Goal: Find specific page/section: Find specific page/section

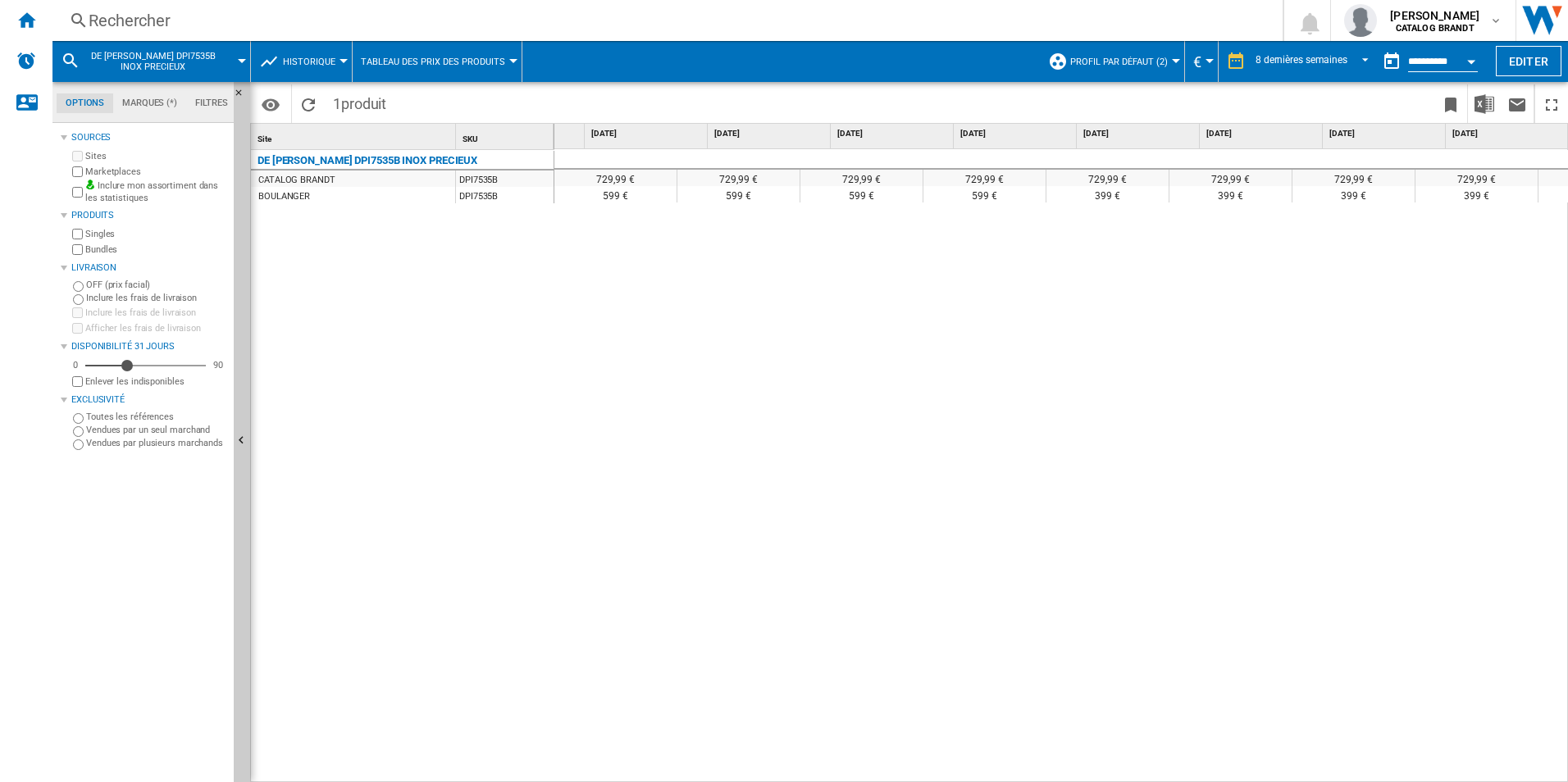
scroll to position [0, 93]
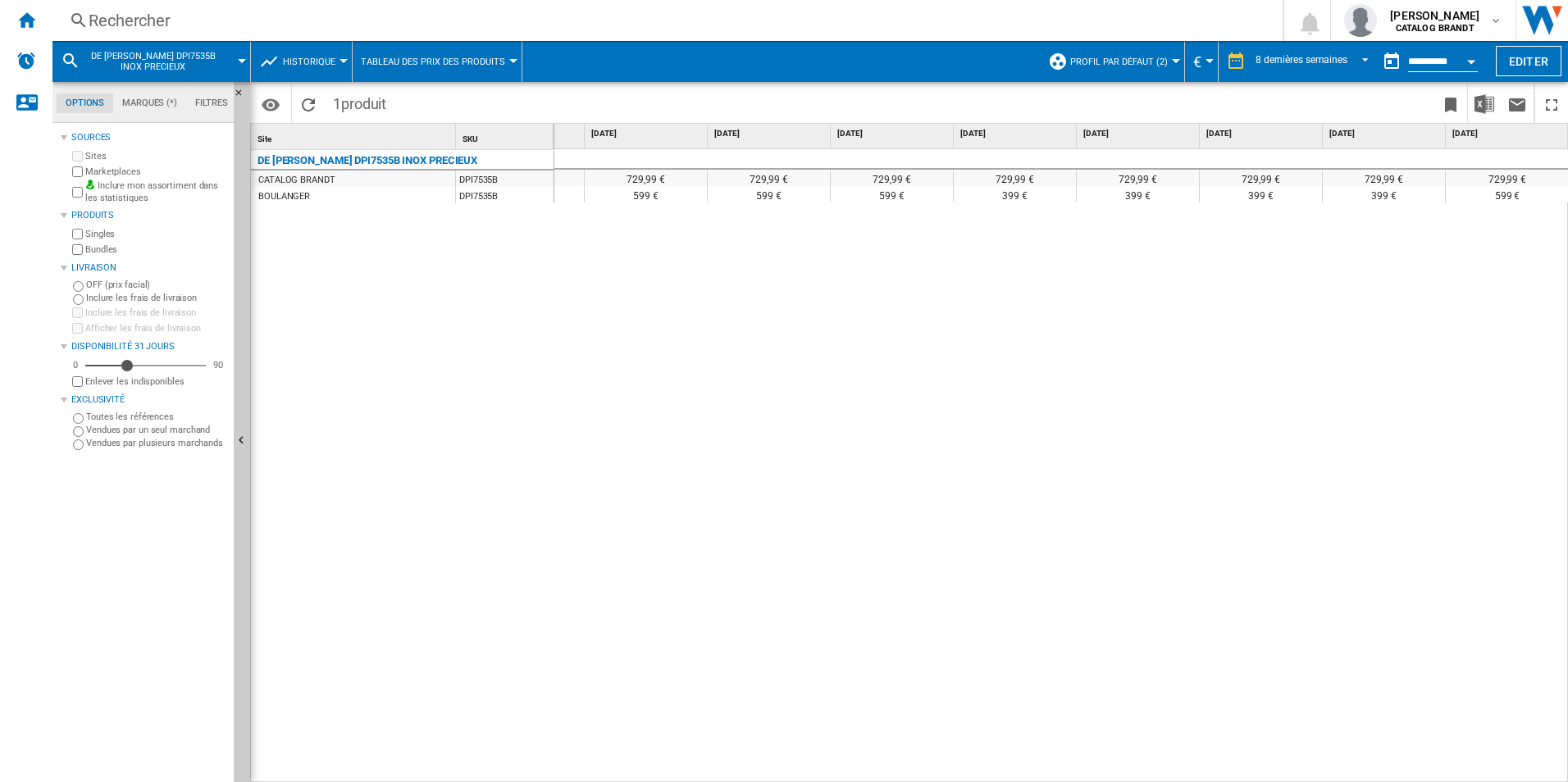
click at [661, 358] on div "729,99 € 729,99 € 729,99 € 729,99 € 729,99 € 729,99 € 729,99 € 729,99 € 729,99 …" at bounding box center [1061, 466] width 1015 height 634
click at [217, 23] on div "Rechercher" at bounding box center [663, 21] width 1151 height 23
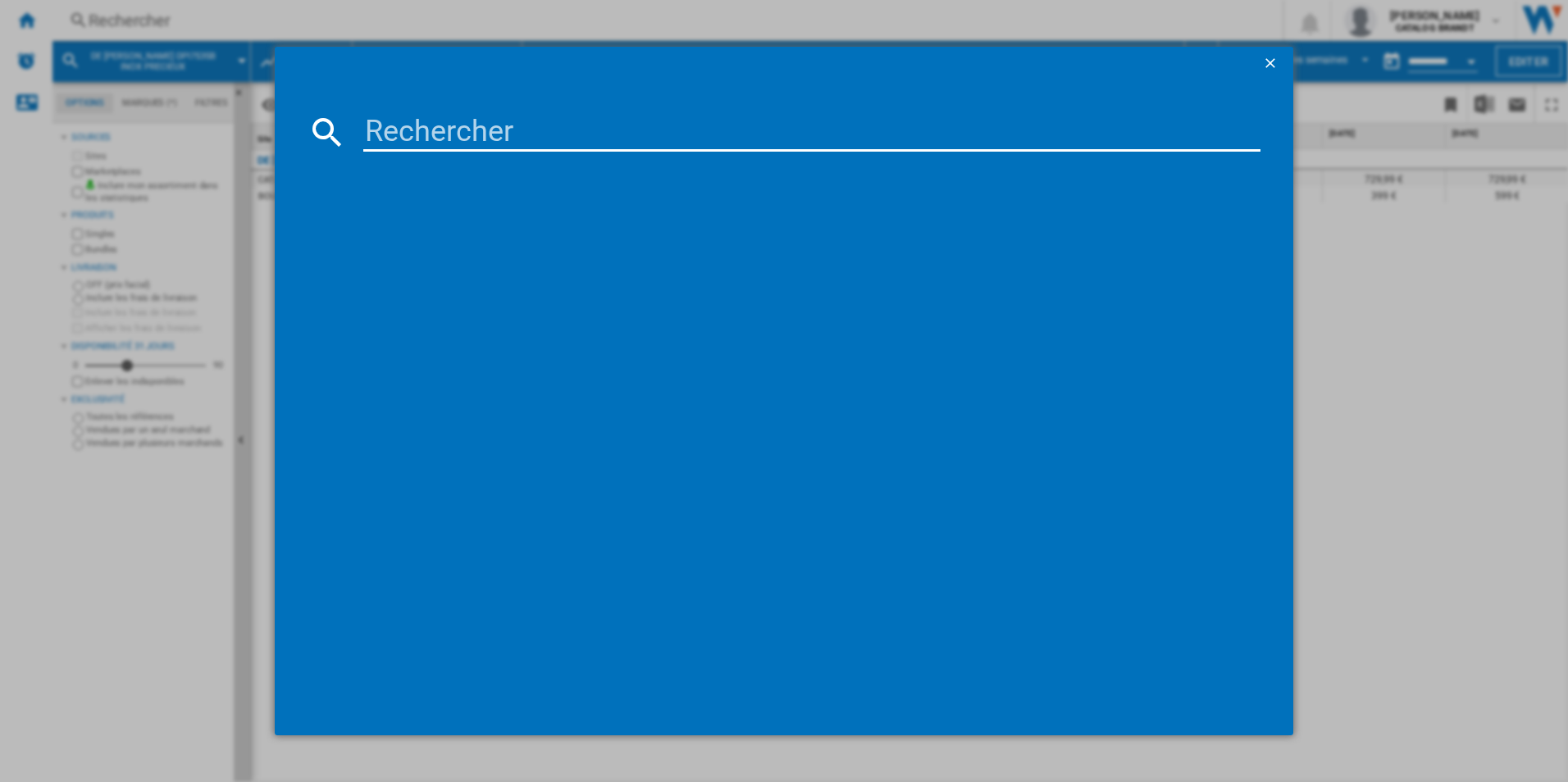
click at [513, 154] on md-dialog-content at bounding box center [784, 407] width 1019 height 656
click at [504, 130] on input at bounding box center [812, 131] width 898 height 39
paste input "279"
drag, startPoint x: 481, startPoint y: 120, endPoint x: 447, endPoint y: 131, distance: 35.7
click at [481, 120] on input "279" at bounding box center [812, 131] width 898 height 39
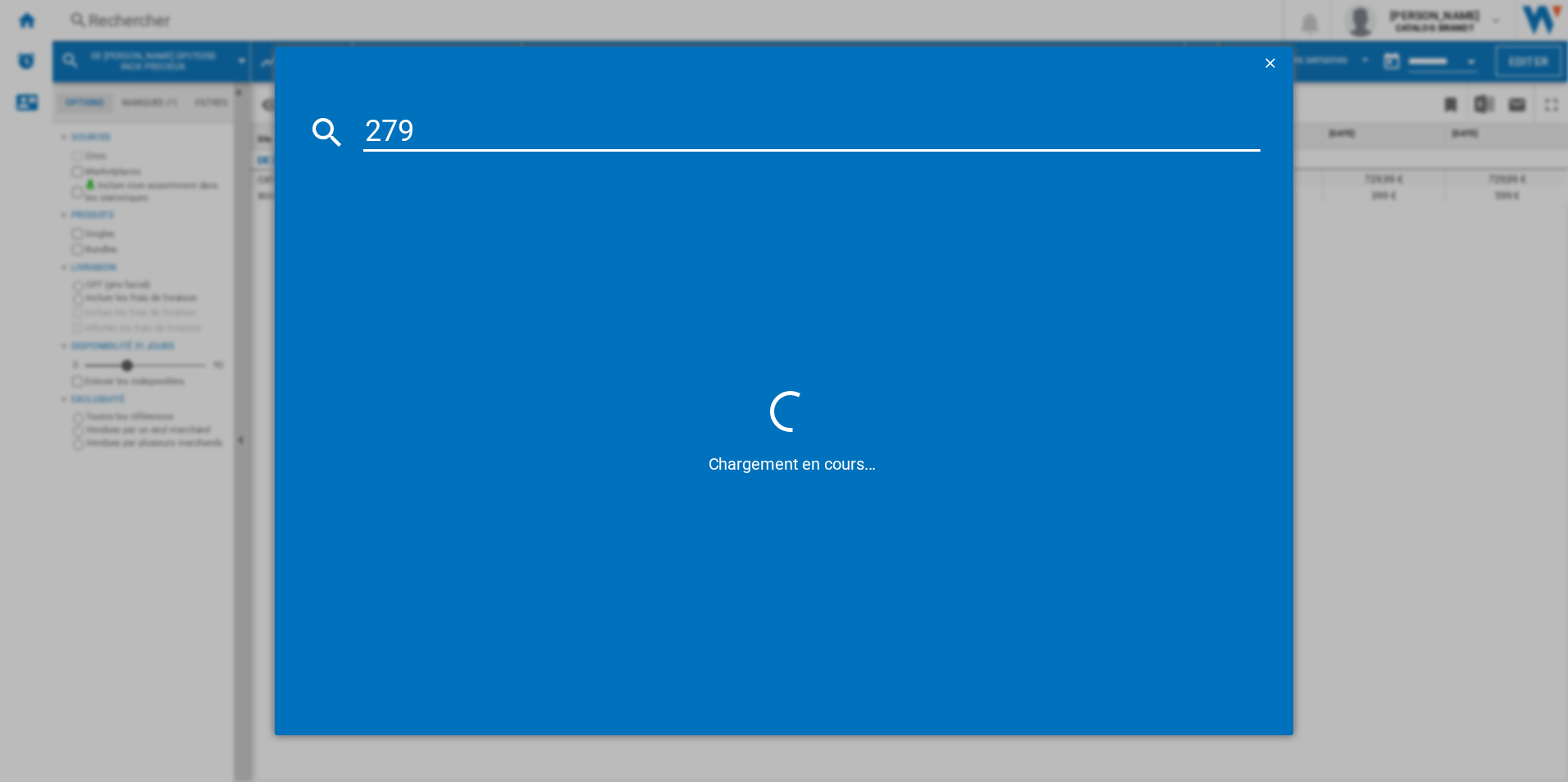
drag, startPoint x: 446, startPoint y: 132, endPoint x: 322, endPoint y: 141, distance: 124.3
click at [314, 132] on div "279" at bounding box center [784, 131] width 954 height 39
paste input "NZ64T3706A1"
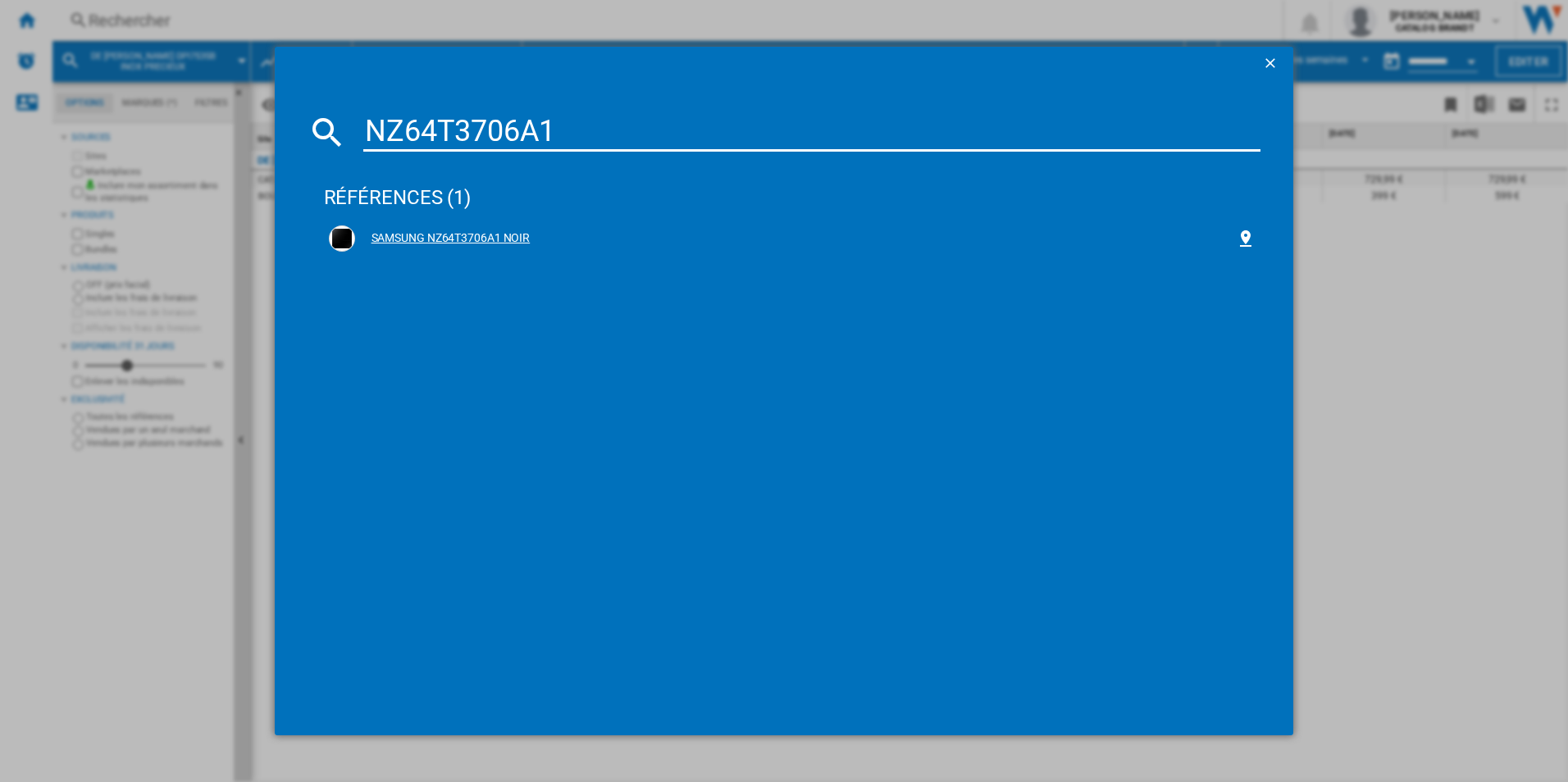
type input "NZ64T3706A1"
click at [519, 235] on div "SAMSUNG NZ64T3706A1 NOIR" at bounding box center [795, 238] width 882 height 16
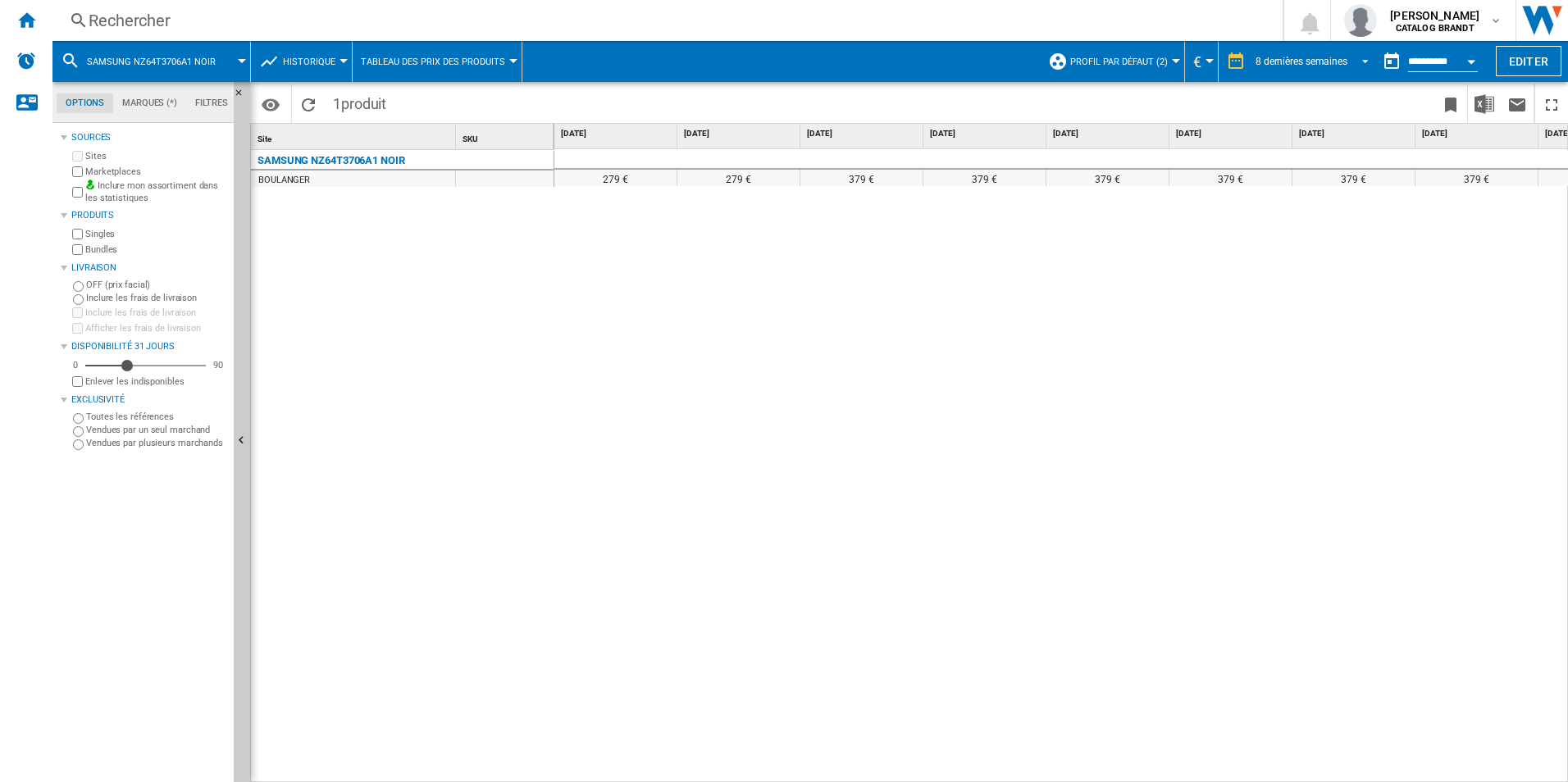
click at [1265, 56] on div "8 dernières semaines" at bounding box center [1301, 62] width 92 height 11
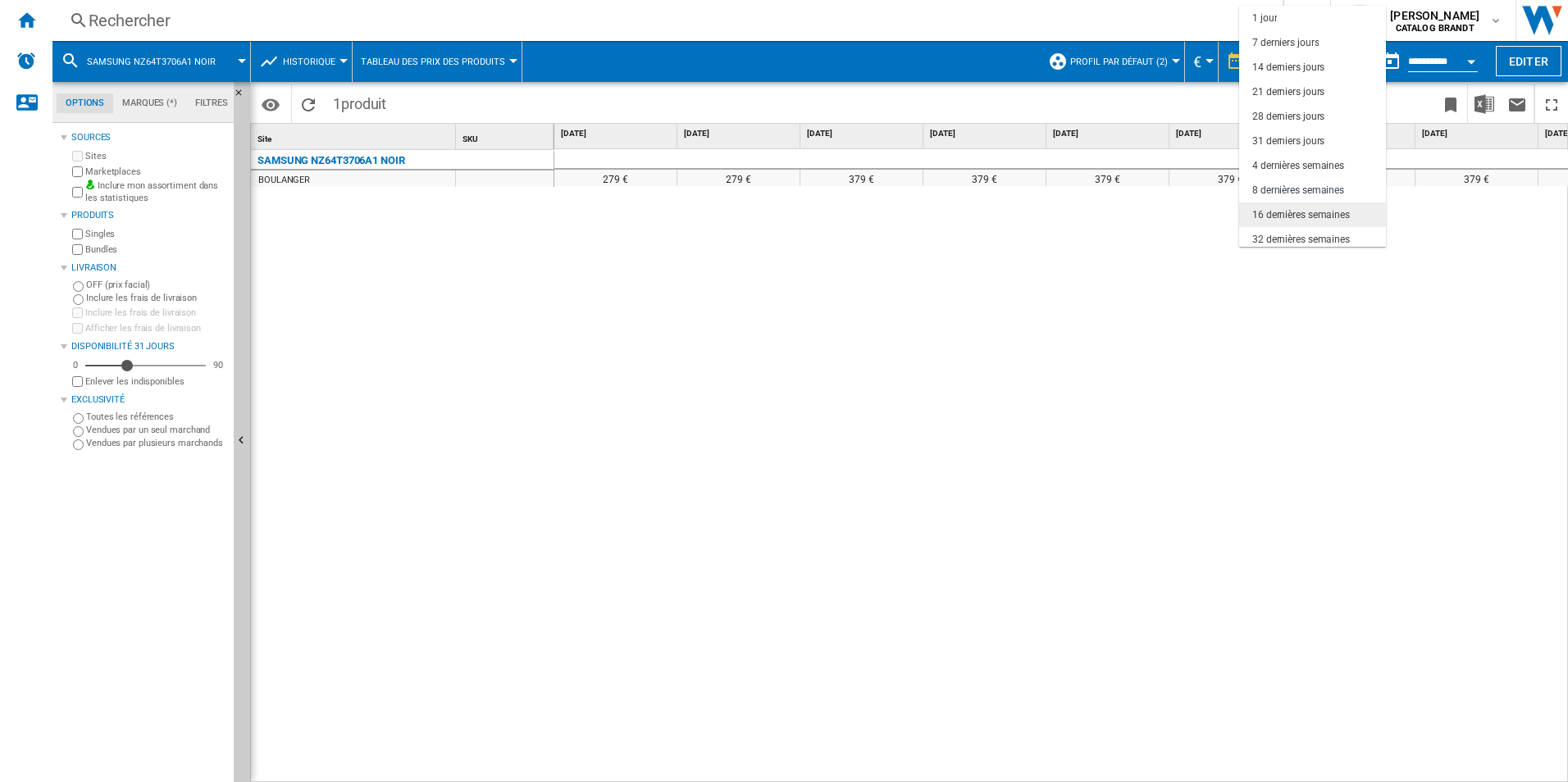
scroll to position [103, 0]
click at [1291, 233] on div "18 derniers mois" at bounding box center [1288, 234] width 72 height 14
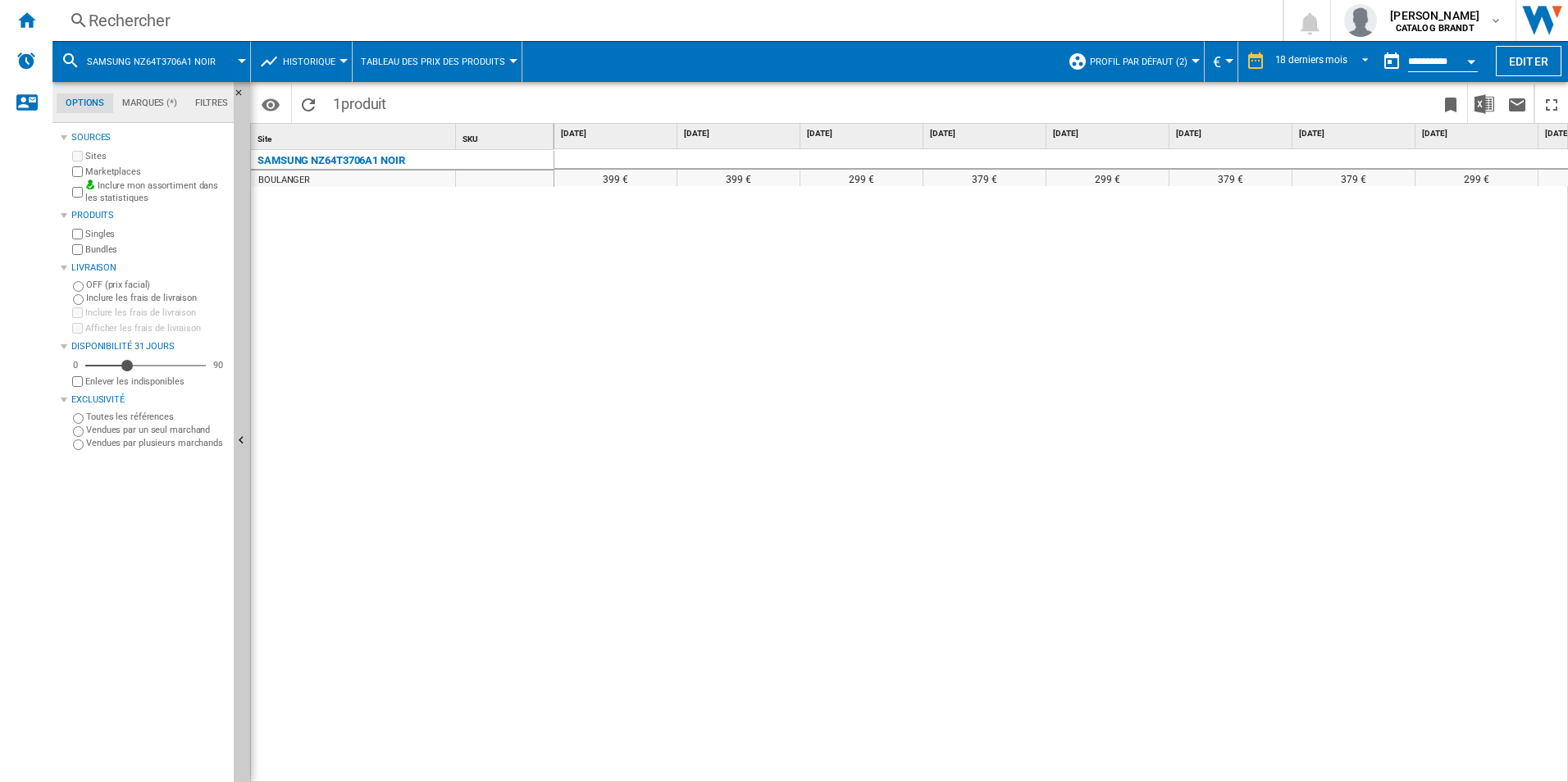
click at [1003, 476] on div "399 € 399 € 299 € 379 € 299 € 379 € 379 € 299 € 379 € 379 € 379 € 299 € 379 € 2…" at bounding box center [1061, 466] width 1015 height 634
drag, startPoint x: 708, startPoint y: 772, endPoint x: 775, endPoint y: 764, distance: 67.5
click at [775, 764] on div "399 € 399 € 299 € 379 € 299 € 379 € 379 € 299 € 379 € 379 € 379 € 299 € 379 € 2…" at bounding box center [1061, 466] width 1015 height 634
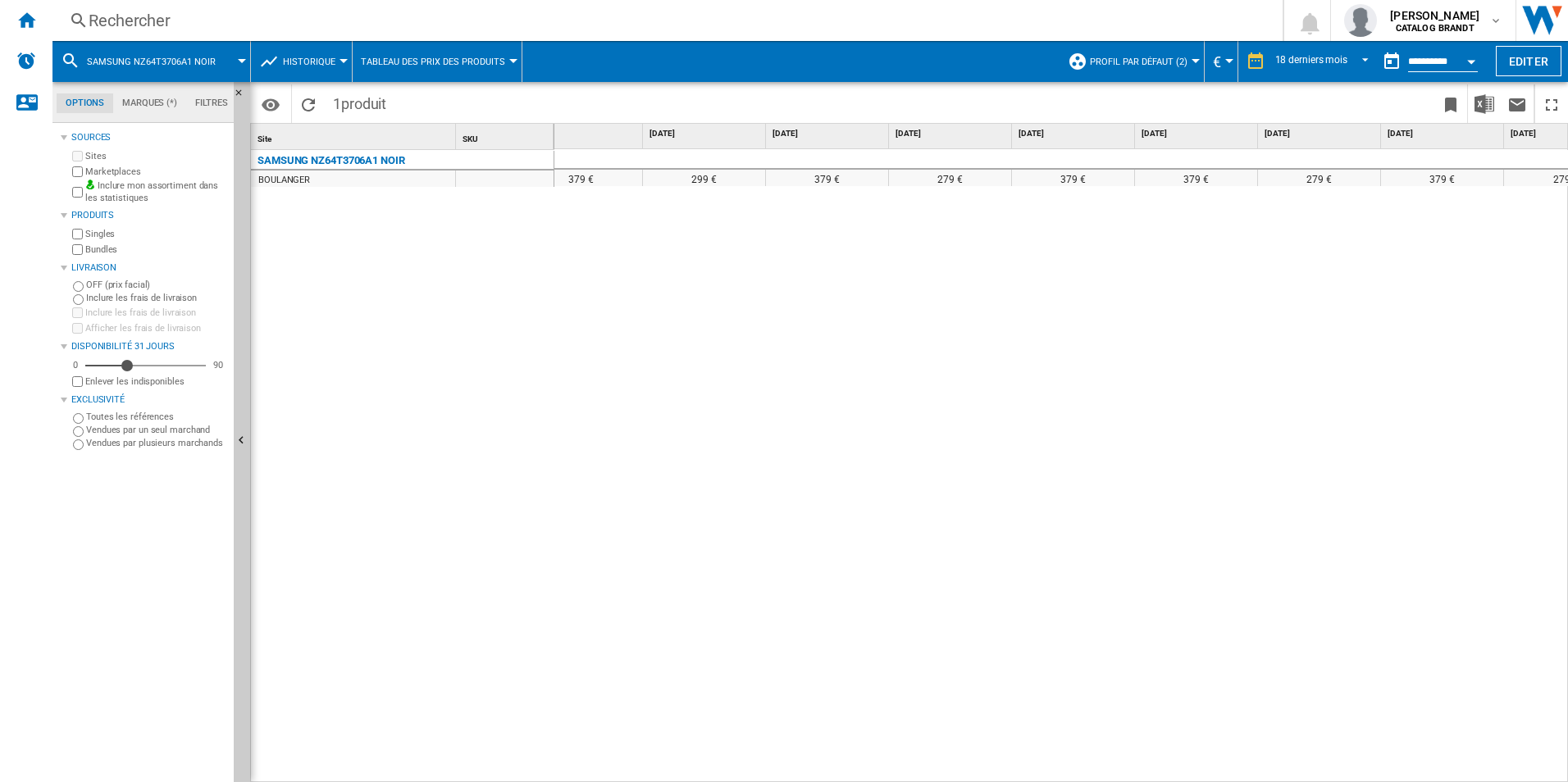
scroll to position [0, 1323]
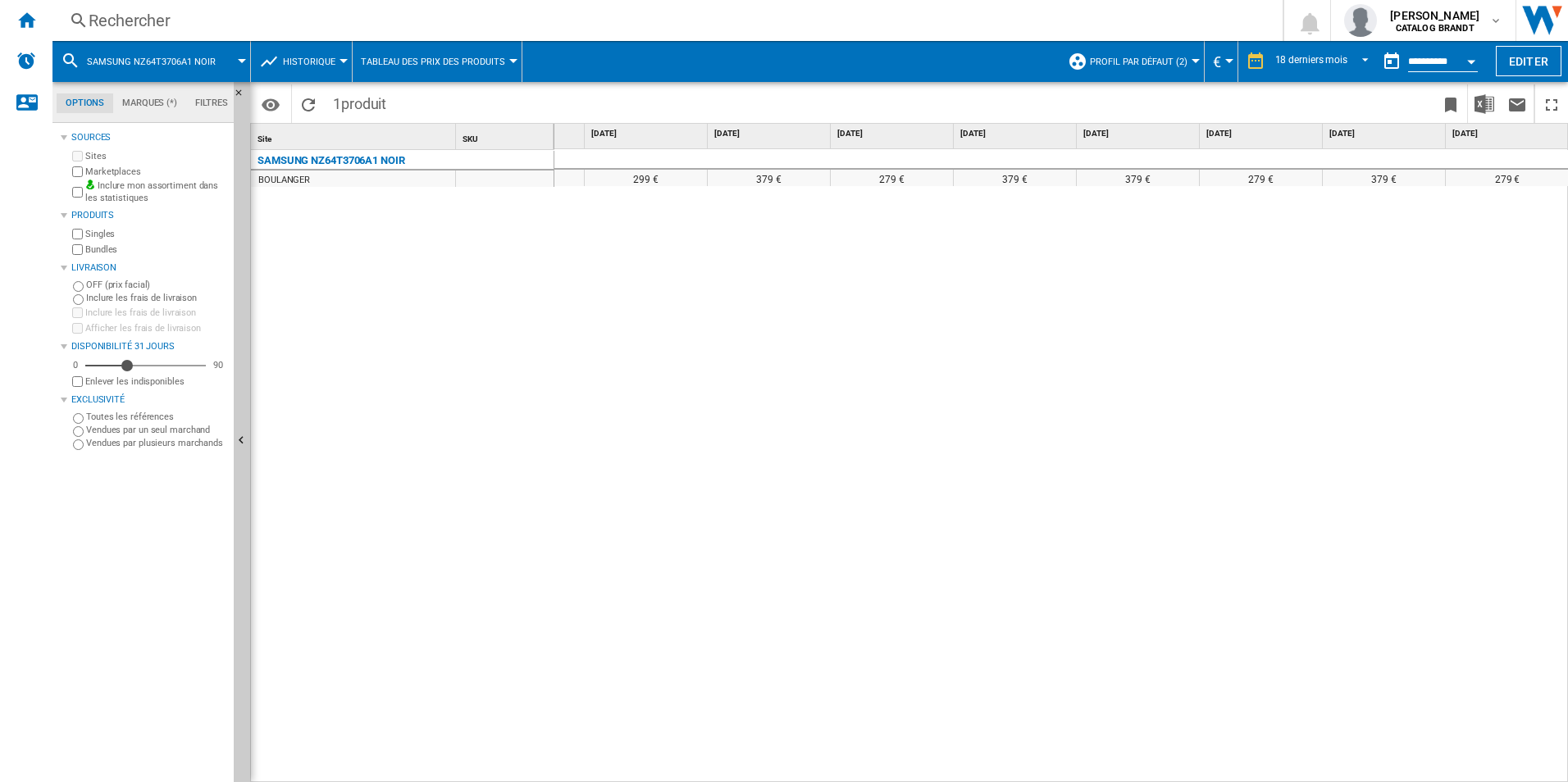
click at [1212, 510] on div "399 € 399 € 299 € 379 € 299 € 379 € 379 € 299 € 379 € 379 € 379 € 299 € 379 € 2…" at bounding box center [1061, 466] width 1015 height 634
